Goal: Navigation & Orientation: Find specific page/section

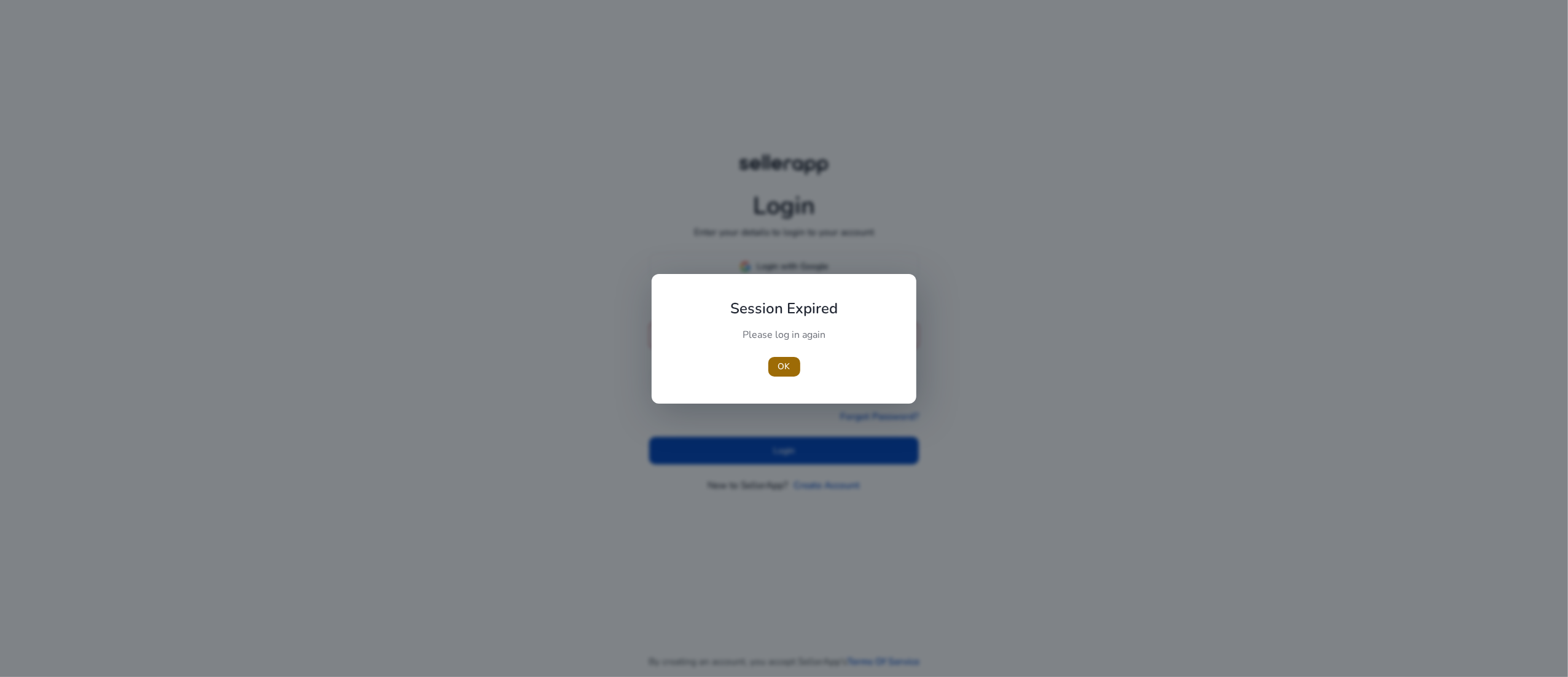
type input "**********"
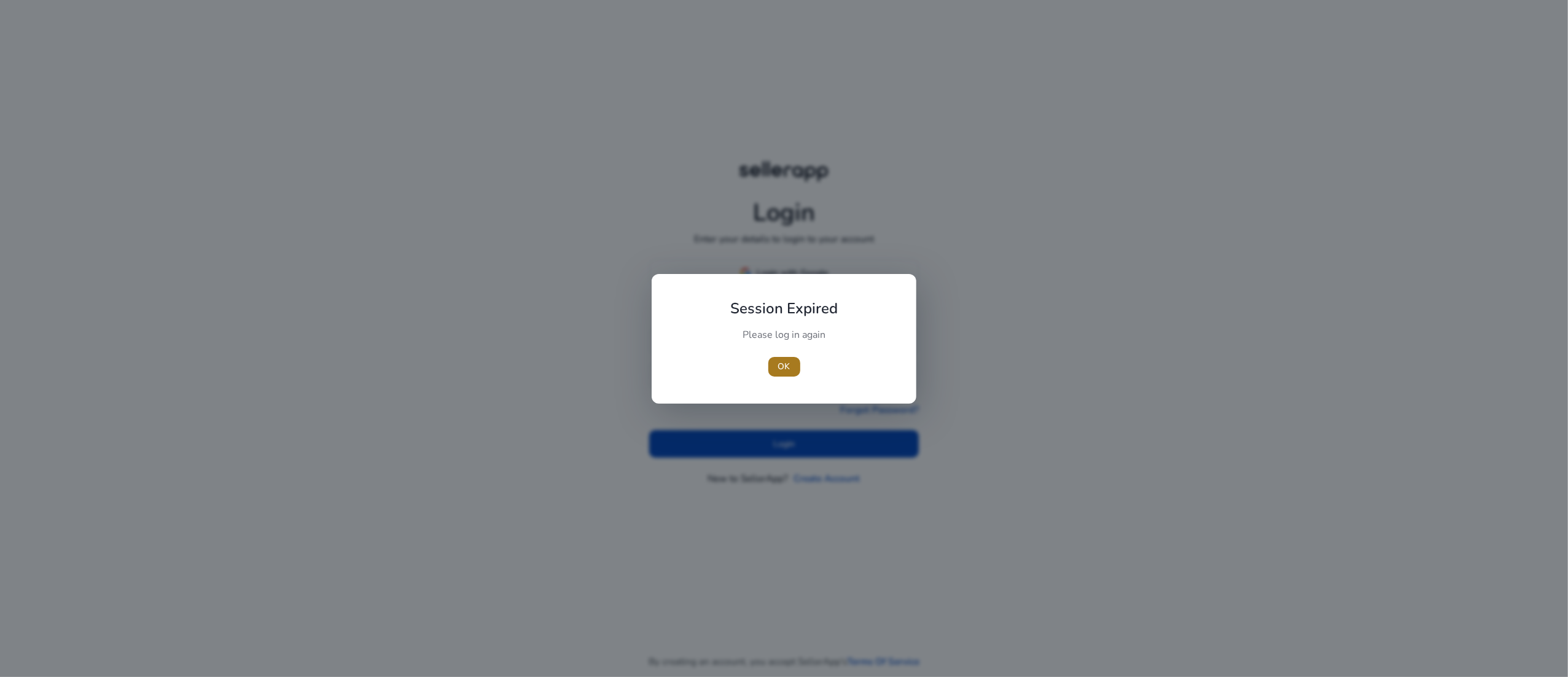
click at [780, 380] on span "button" at bounding box center [784, 366] width 32 height 30
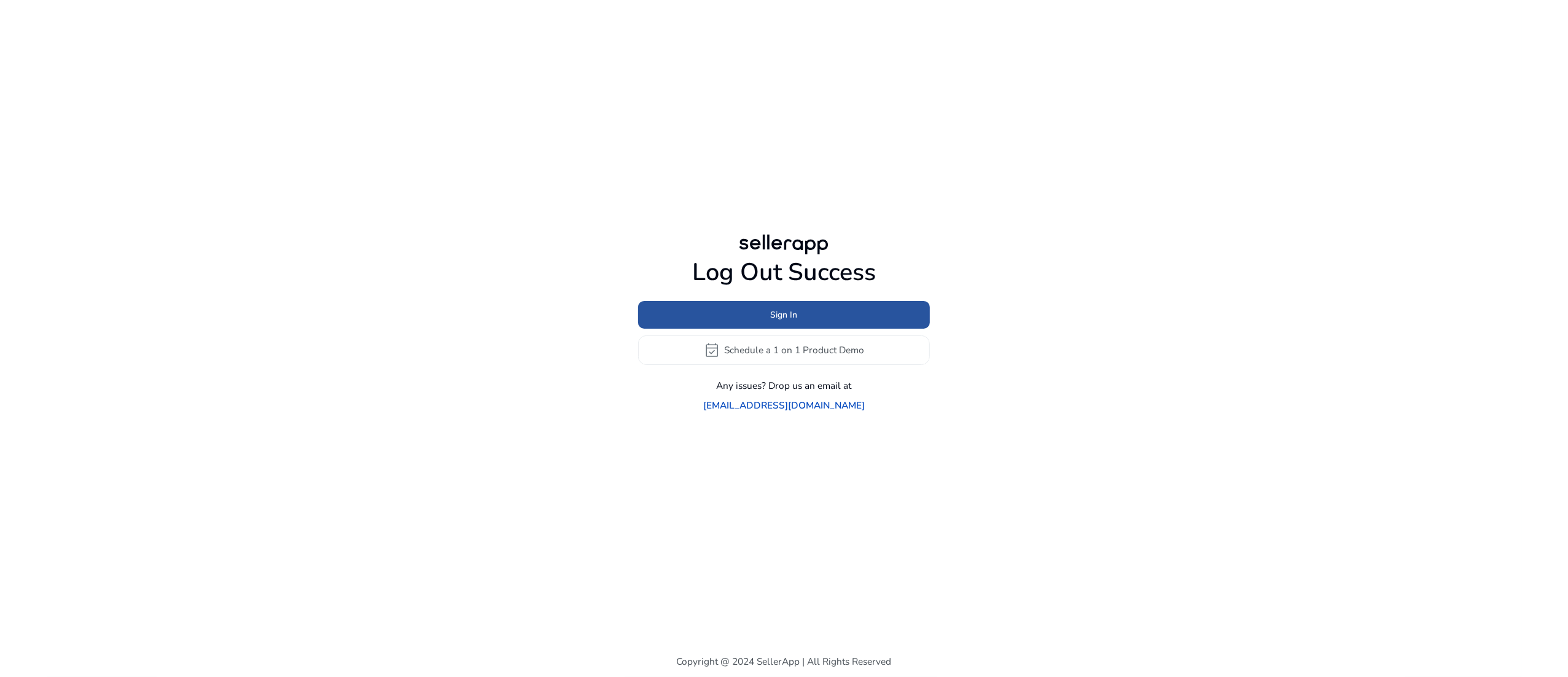
click at [692, 323] on span at bounding box center [784, 314] width 292 height 30
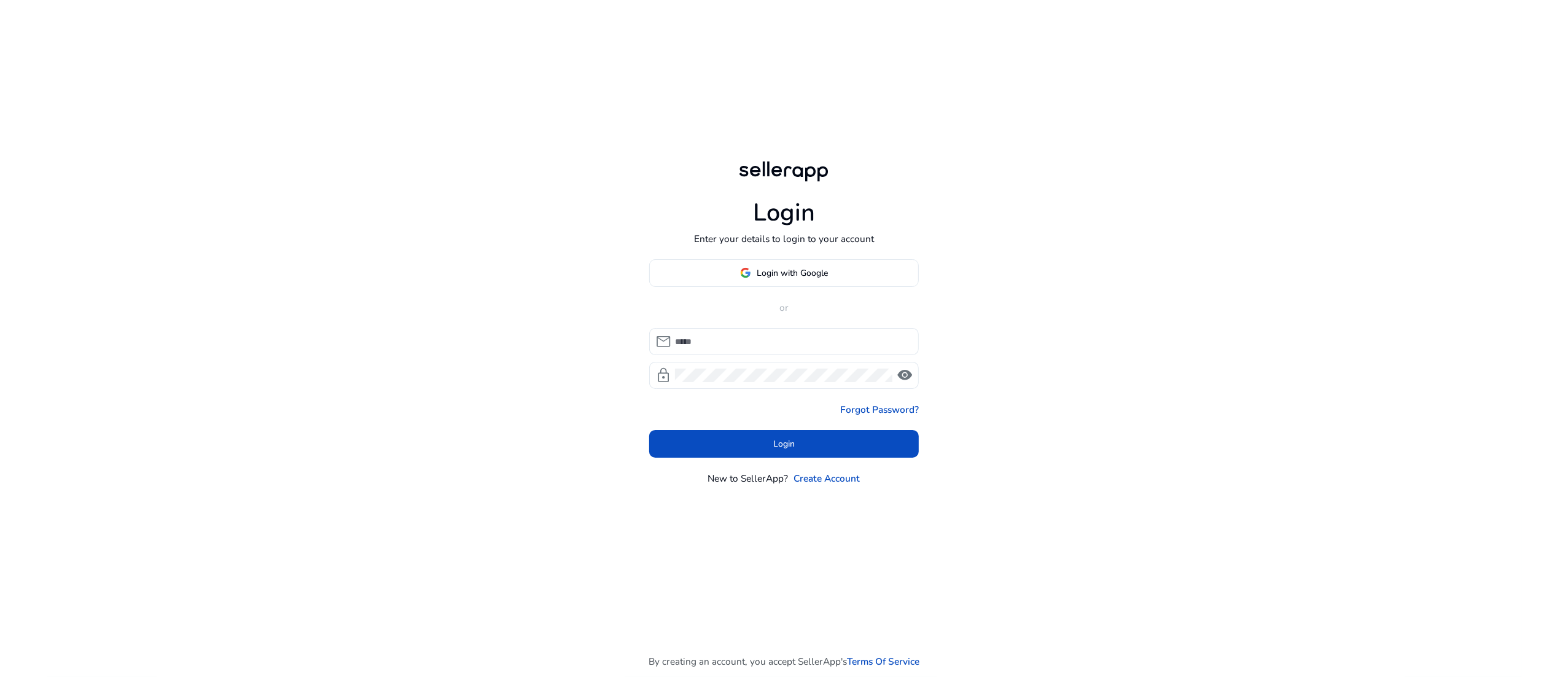
type input "**********"
click at [720, 441] on span at bounding box center [784, 444] width 270 height 30
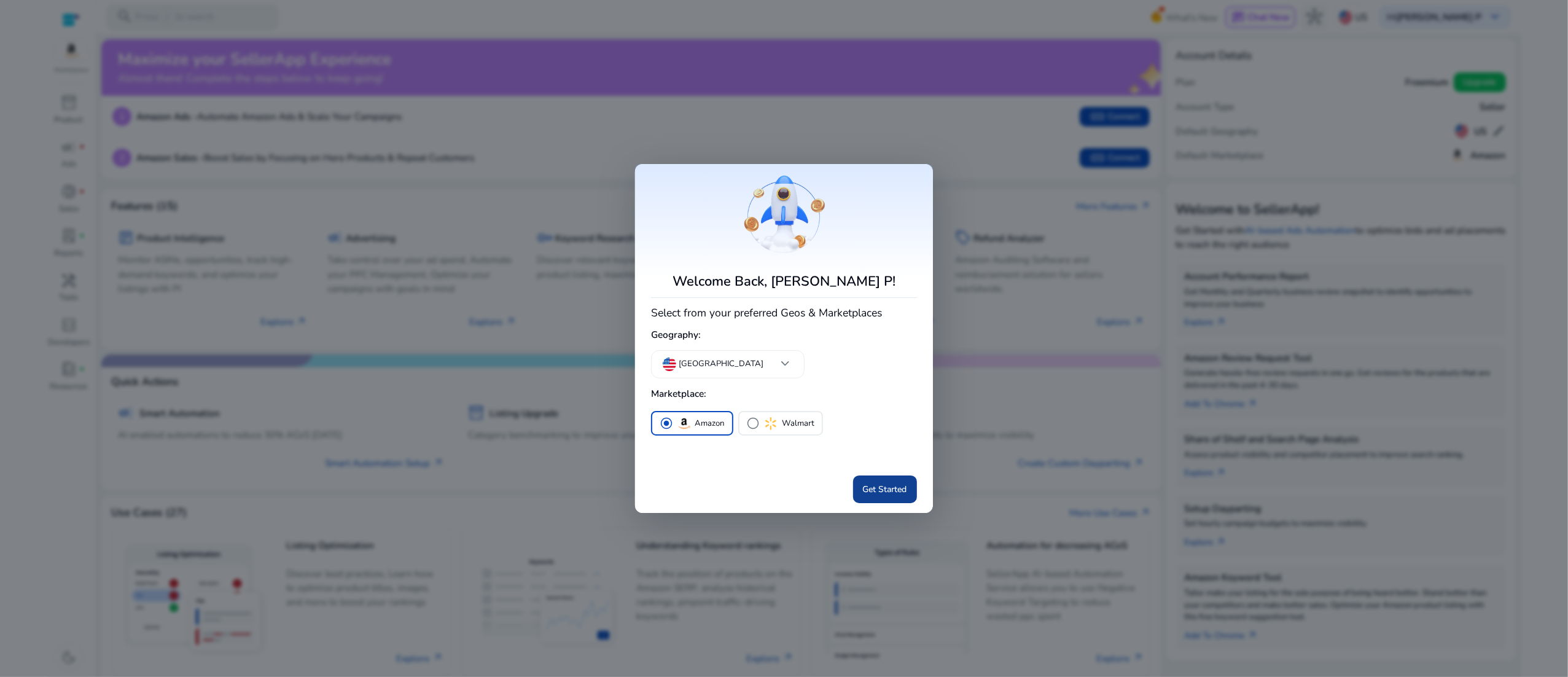
click at [895, 488] on span "Get Started" at bounding box center [885, 489] width 44 height 13
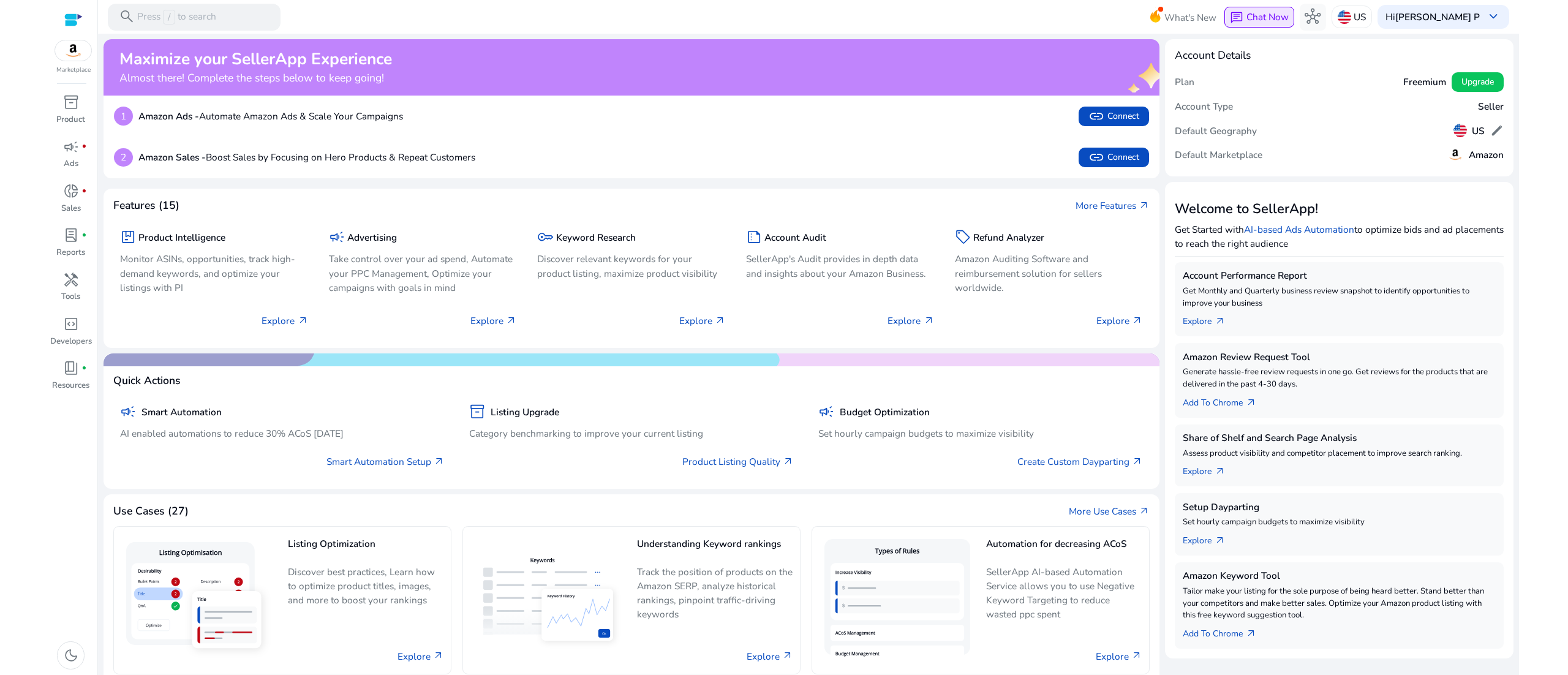
click at [1262, 14] on span "Chat Now" at bounding box center [1267, 17] width 42 height 13
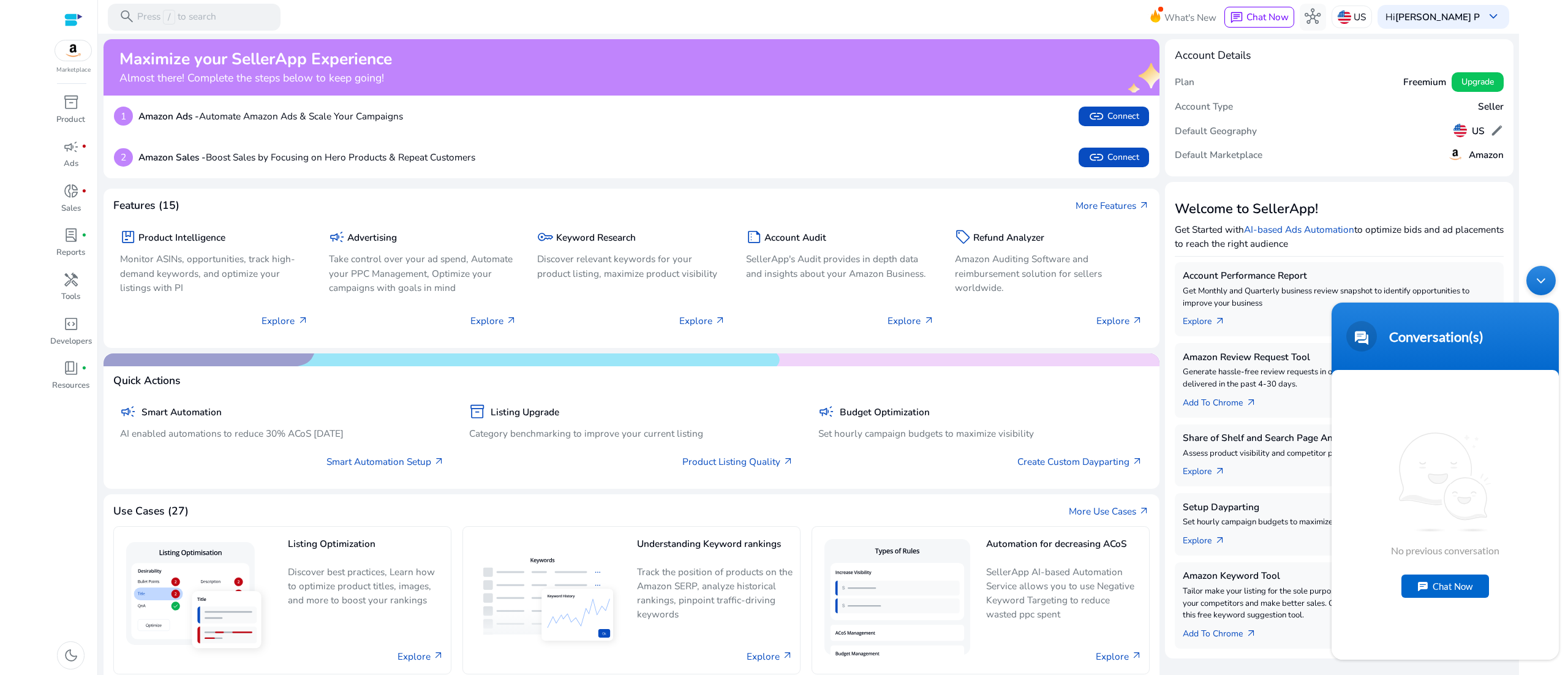
click at [1548, 286] on div "Minimize live chat window" at bounding box center [1540, 281] width 29 height 29
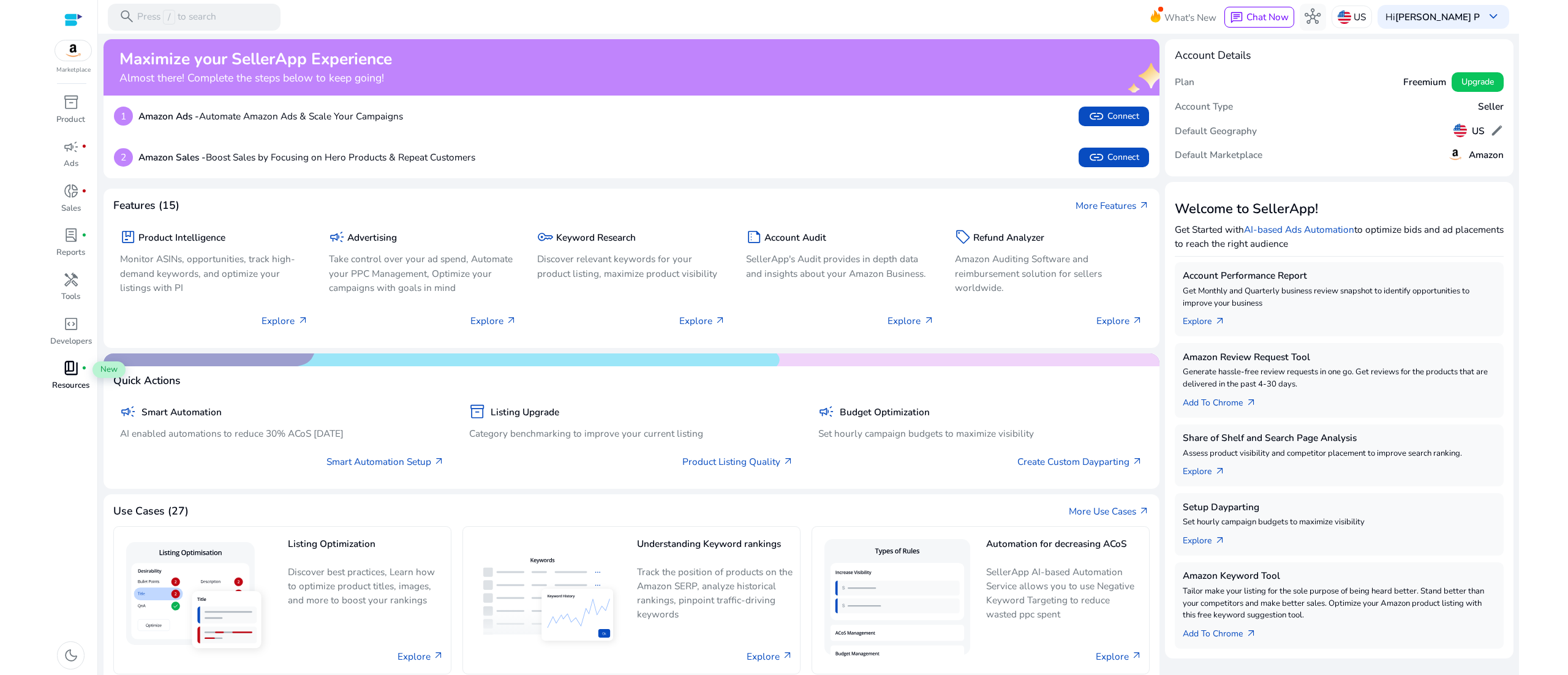
click at [64, 371] on span "book_4" at bounding box center [71, 368] width 16 height 16
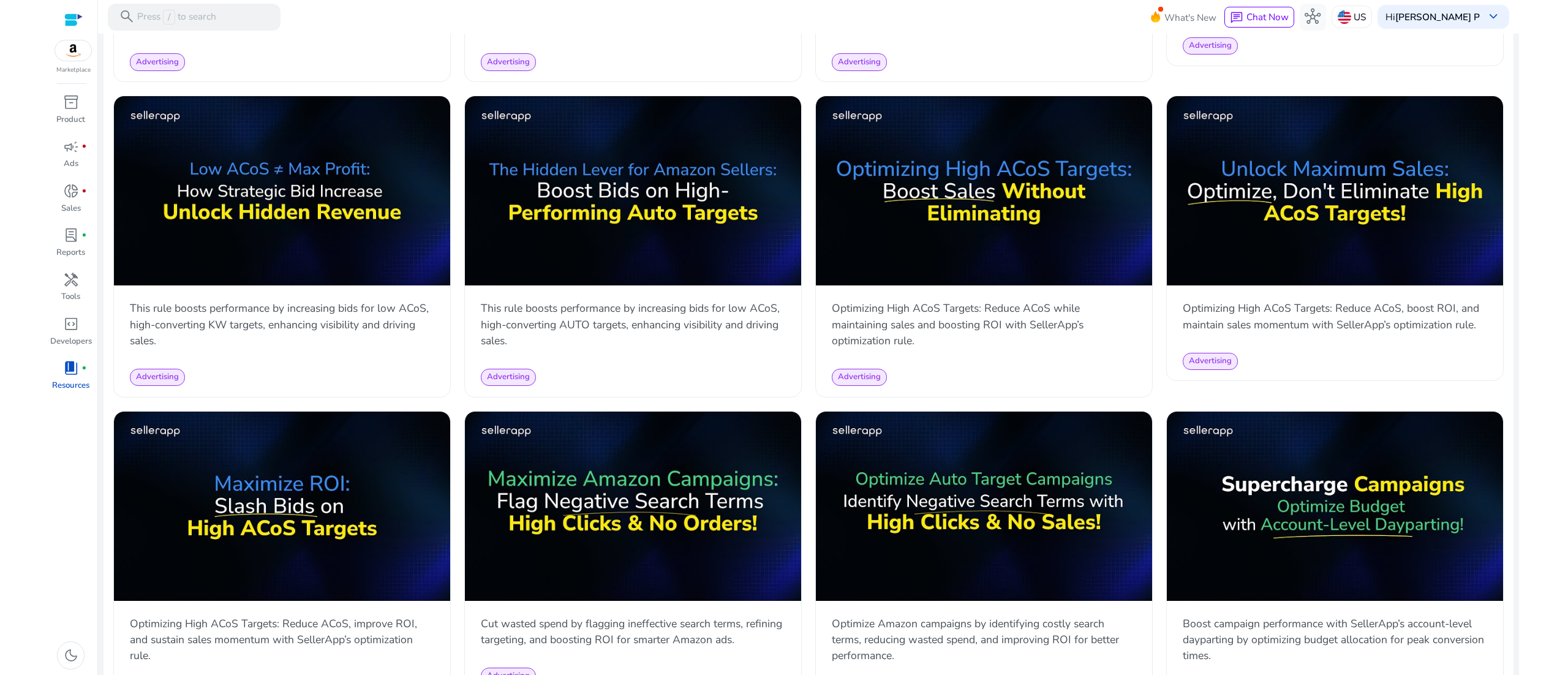
scroll to position [1255, 0]
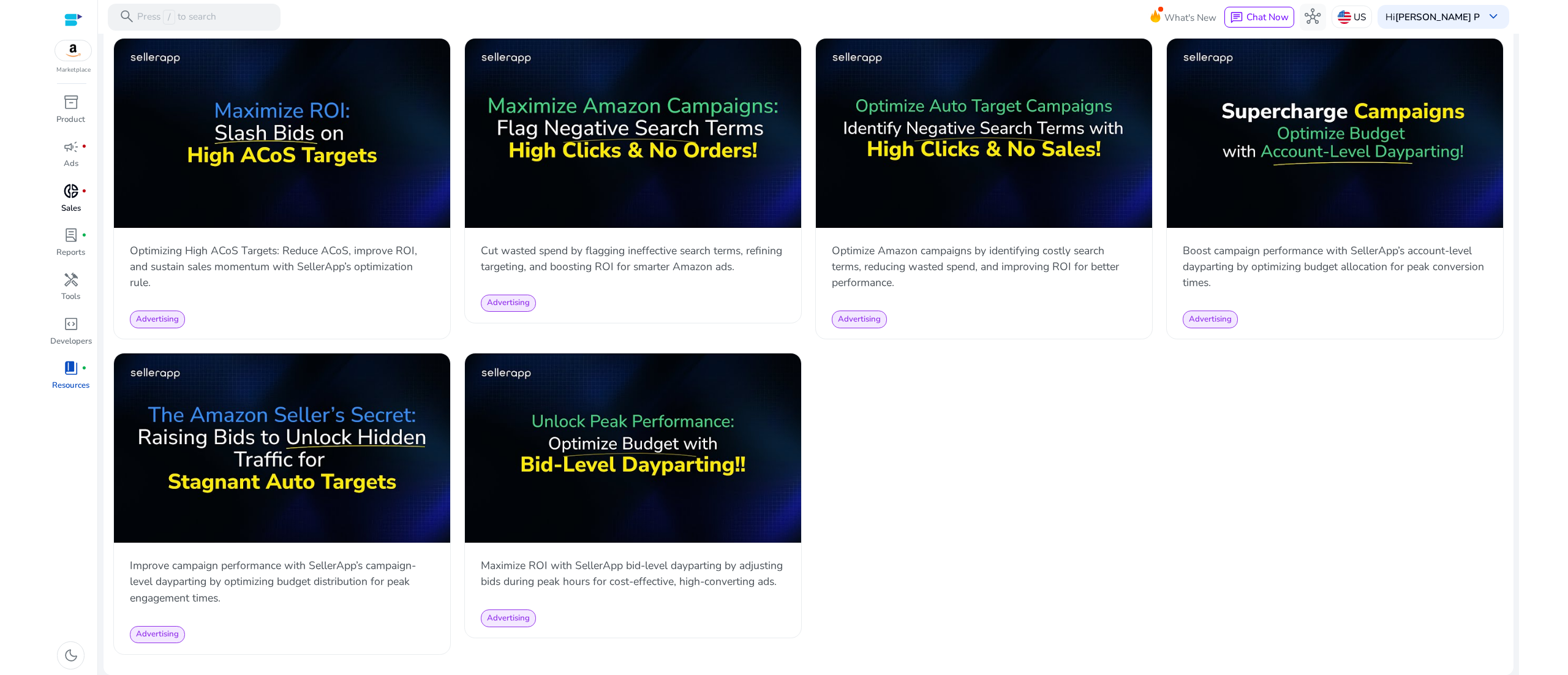
click at [84, 204] on link "donut_small fiber_manual_record Sales" at bounding box center [71, 203] width 44 height 44
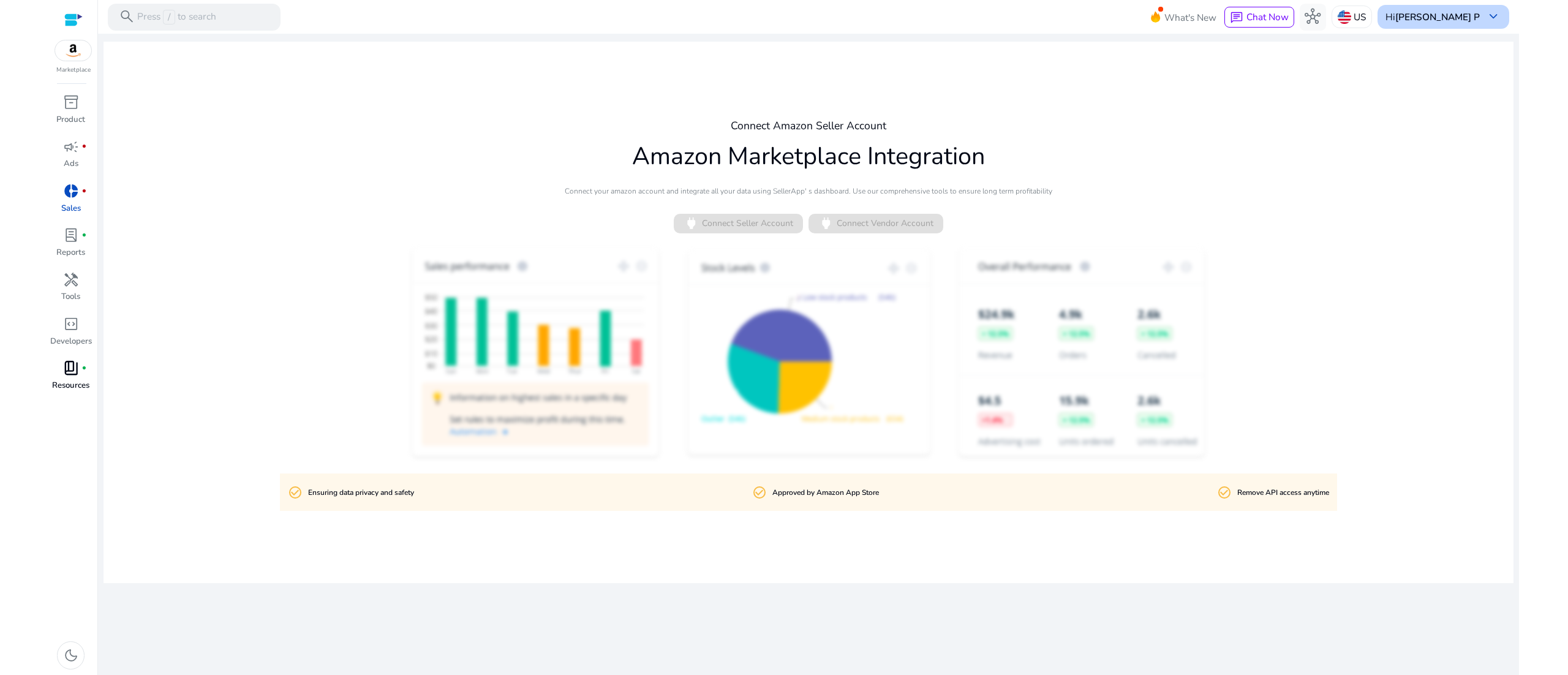
click at [1474, 14] on b "[PERSON_NAME] P" at bounding box center [1438, 17] width 84 height 13
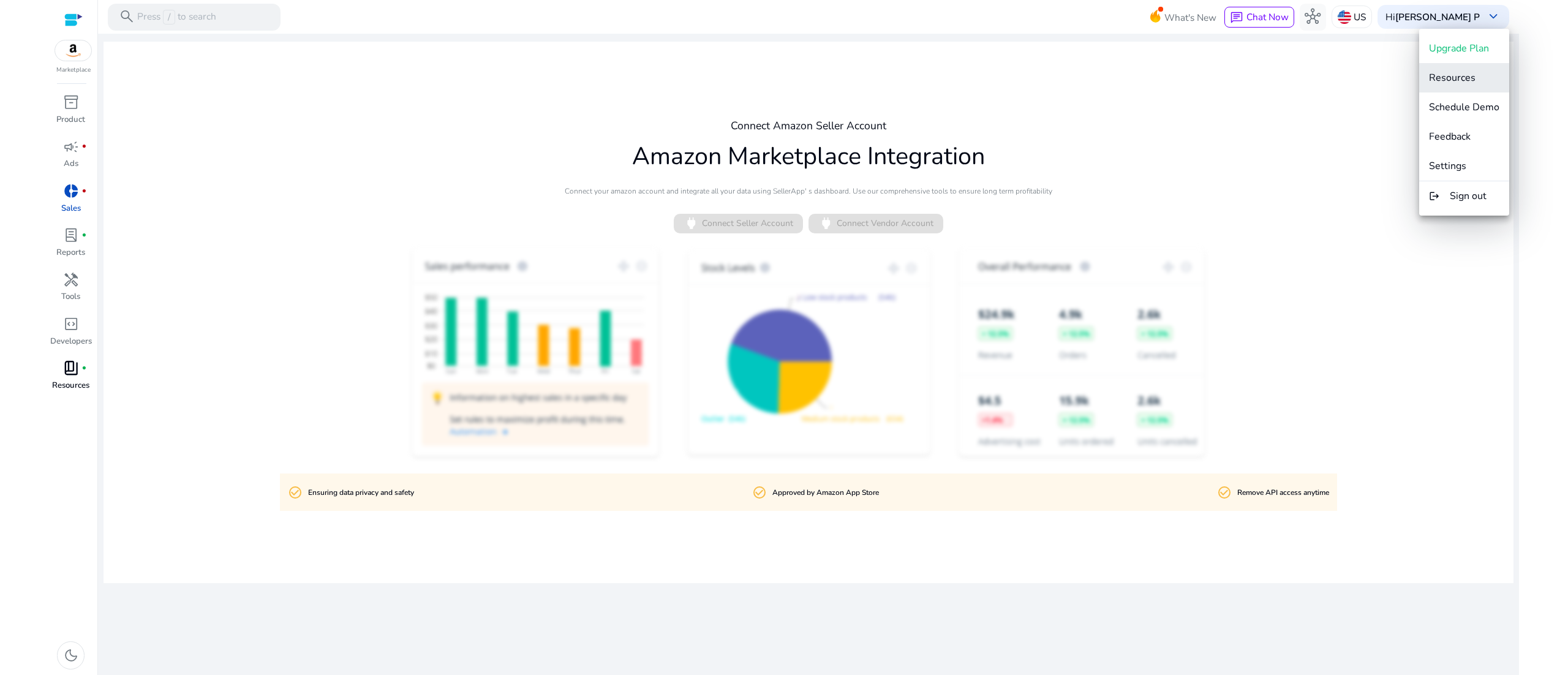
click at [1453, 76] on span "Resources" at bounding box center [1452, 78] width 47 height 14
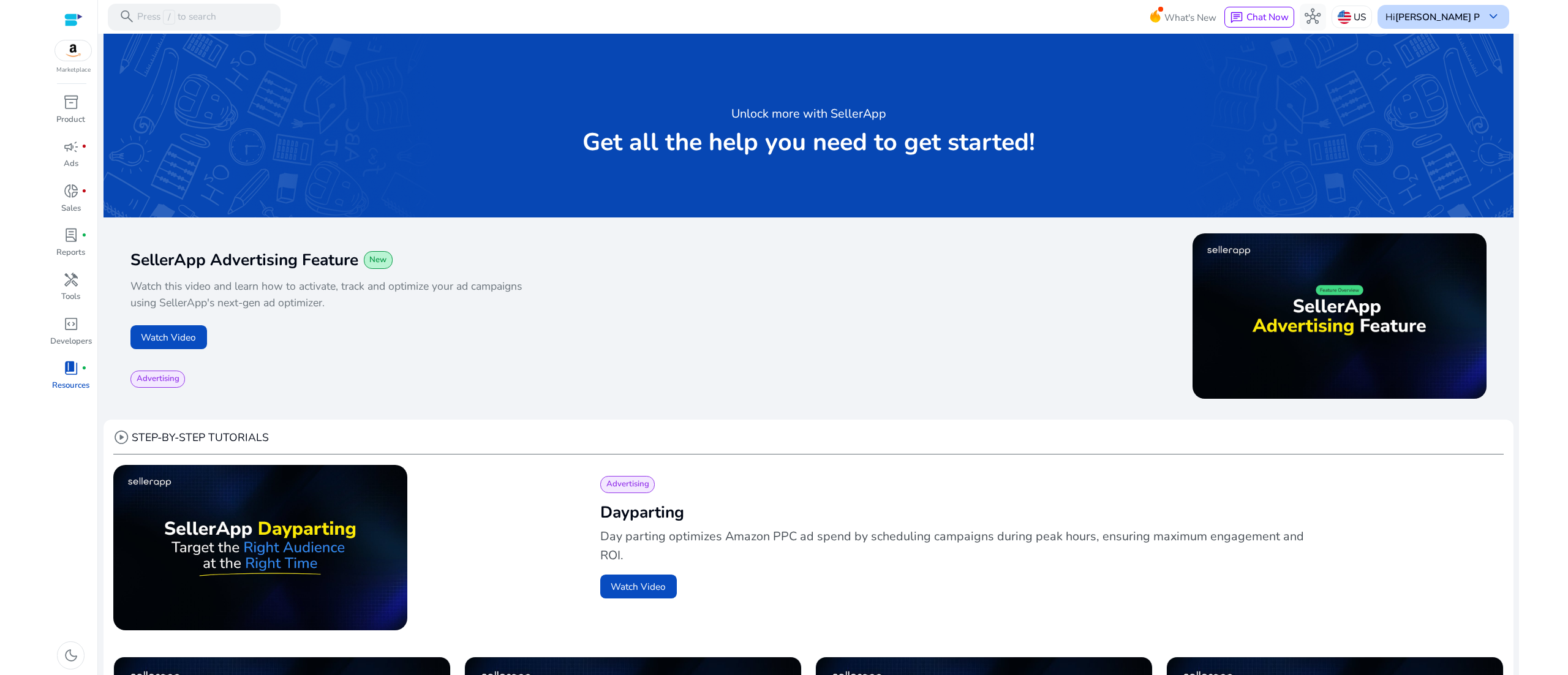
click at [1475, 21] on div "Hi [PERSON_NAME] P keyboard_arrow_down" at bounding box center [1443, 16] width 132 height 23
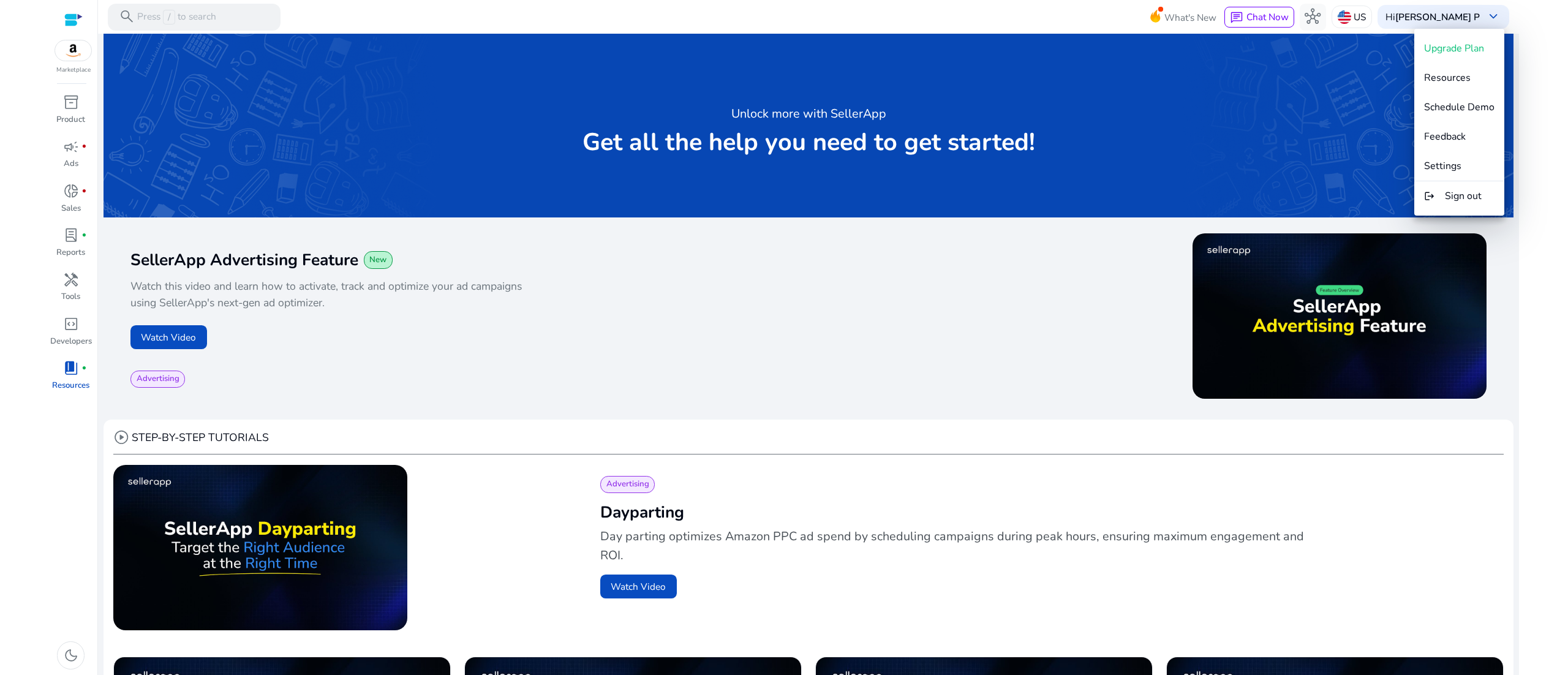
click at [1312, 18] on div at bounding box center [784, 337] width 1568 height 675
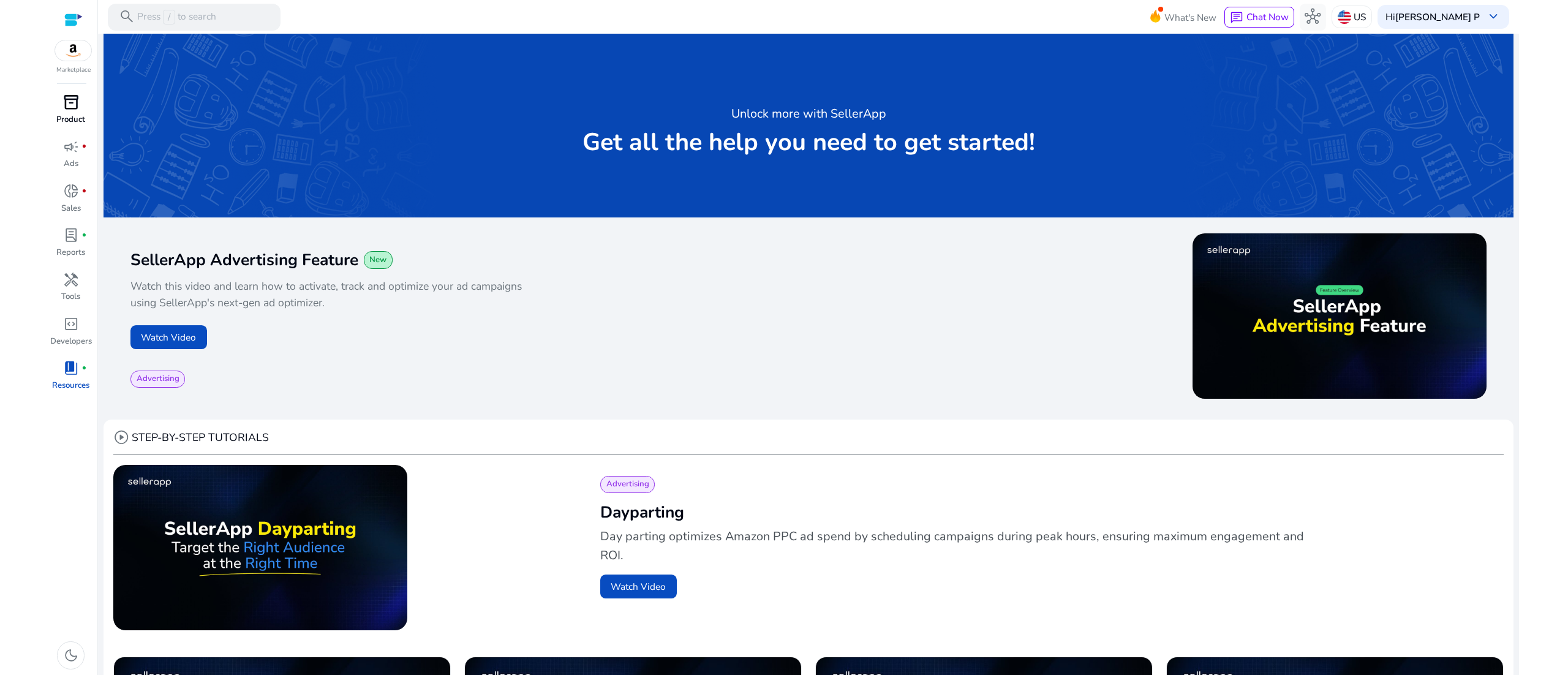
click at [82, 92] on link "inventory_2 Product" at bounding box center [71, 114] width 44 height 44
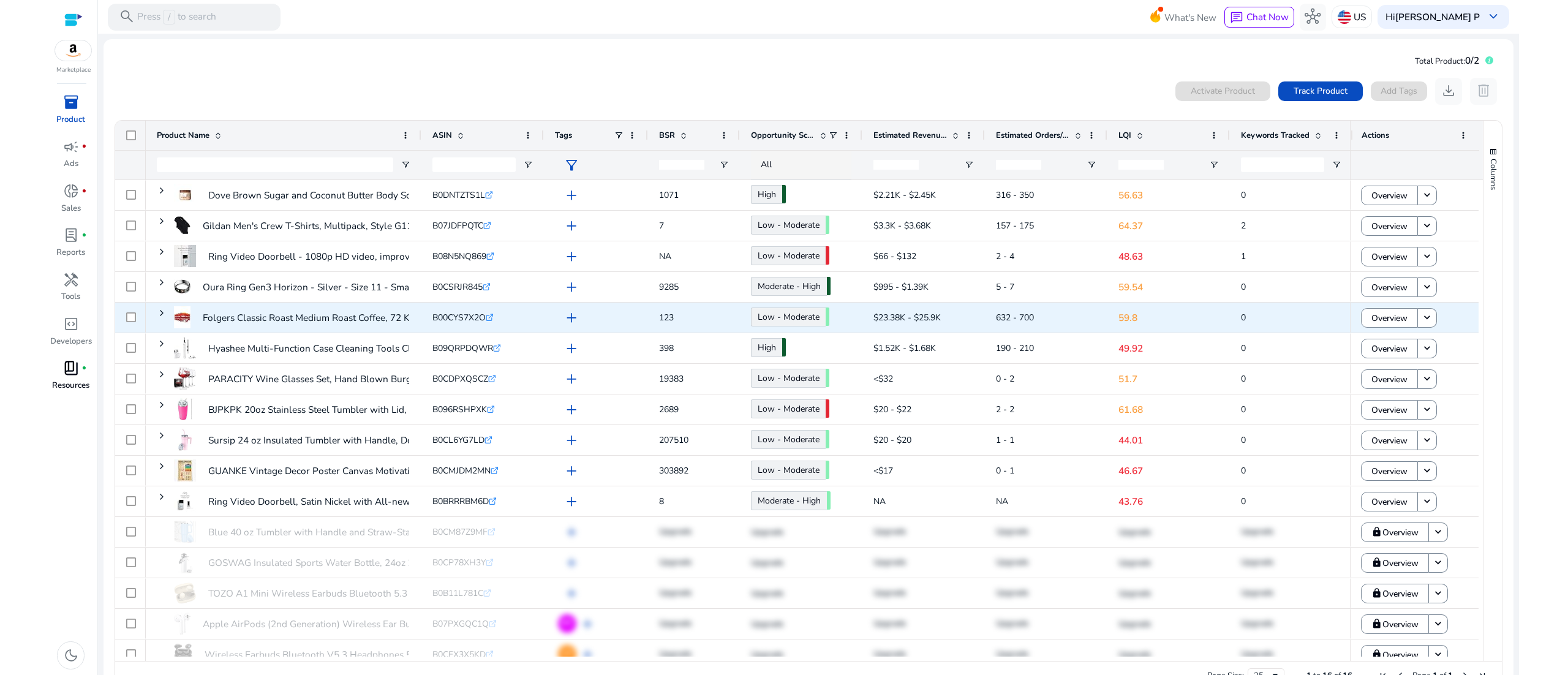
scroll to position [14, 0]
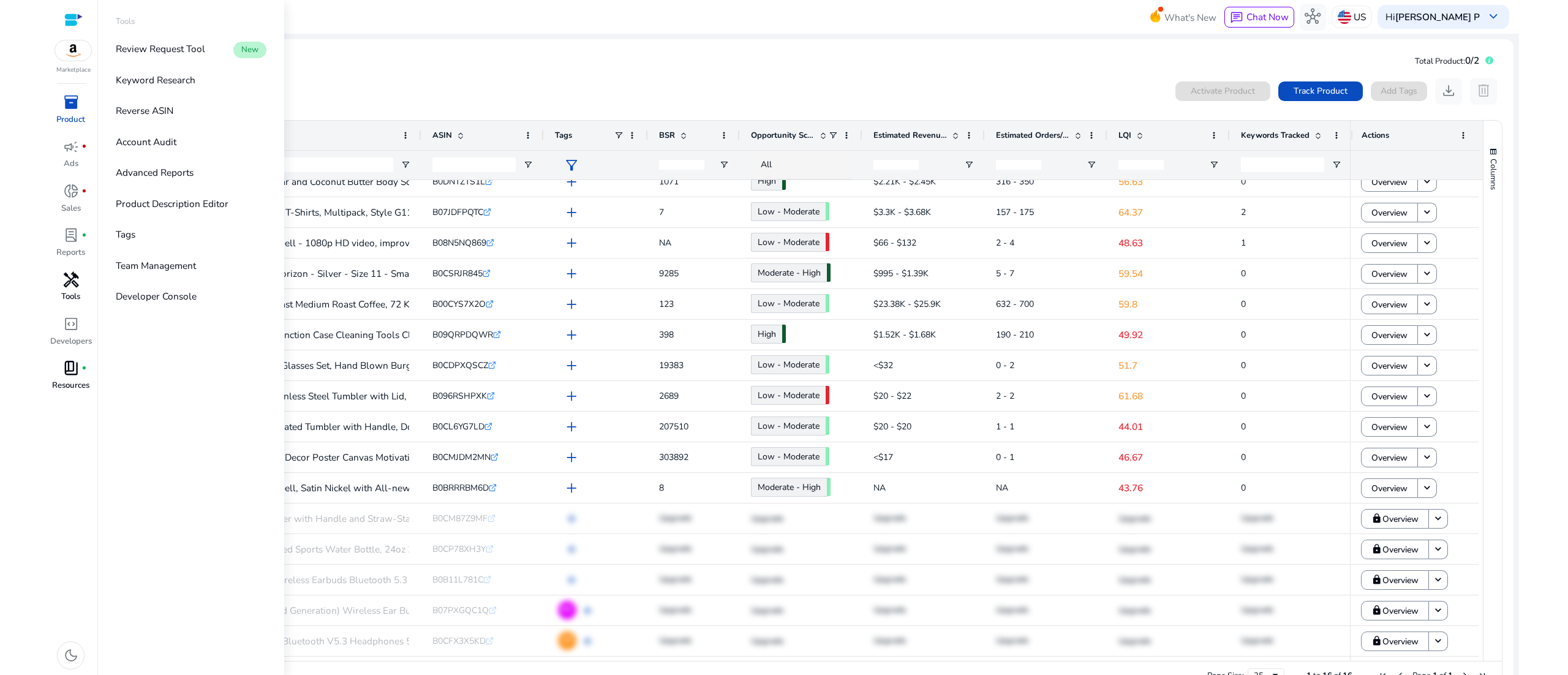
click at [77, 290] on div "handyman" at bounding box center [71, 280] width 38 height 21
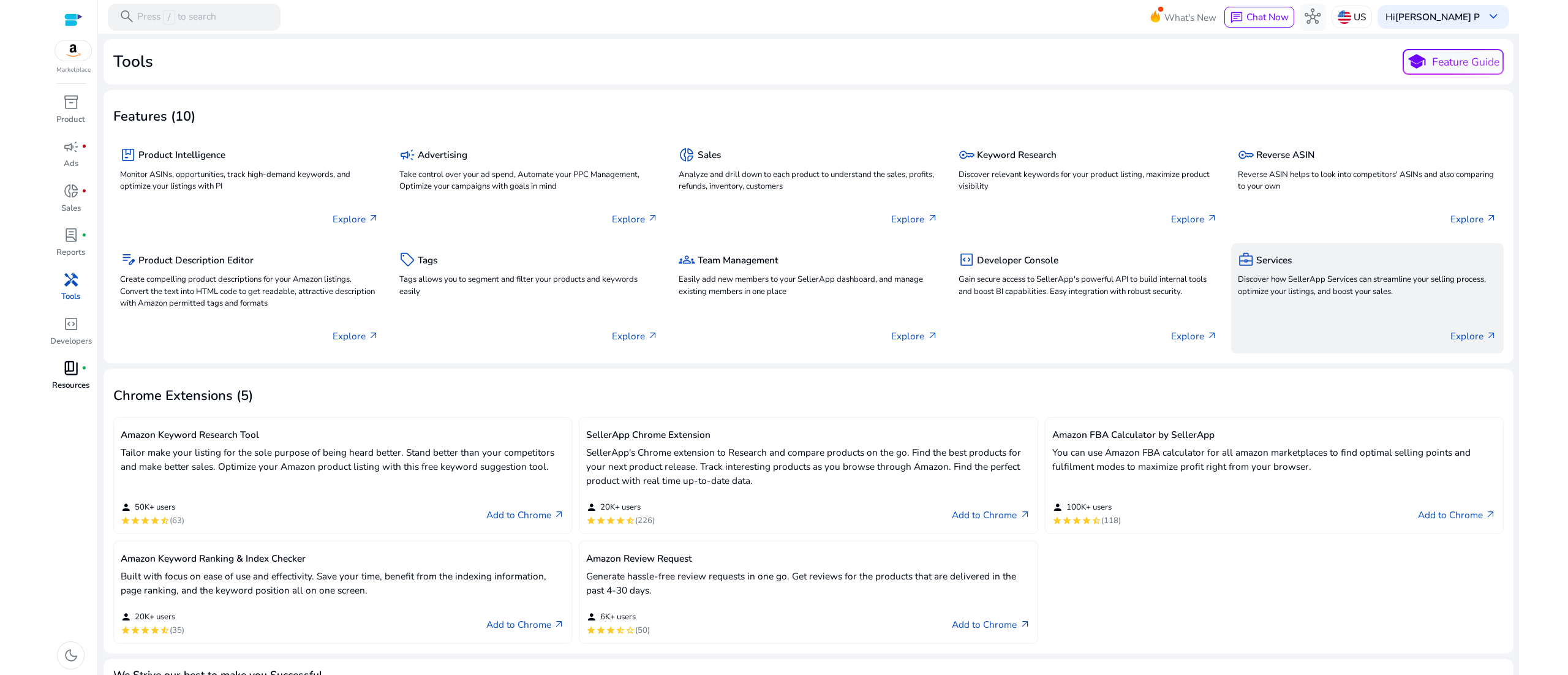
click at [1338, 301] on div "business_center Services Discover how SellerApp Services can streamline your se…" at bounding box center [1367, 275] width 259 height 51
